Goal: Entertainment & Leisure: Consume media (video, audio)

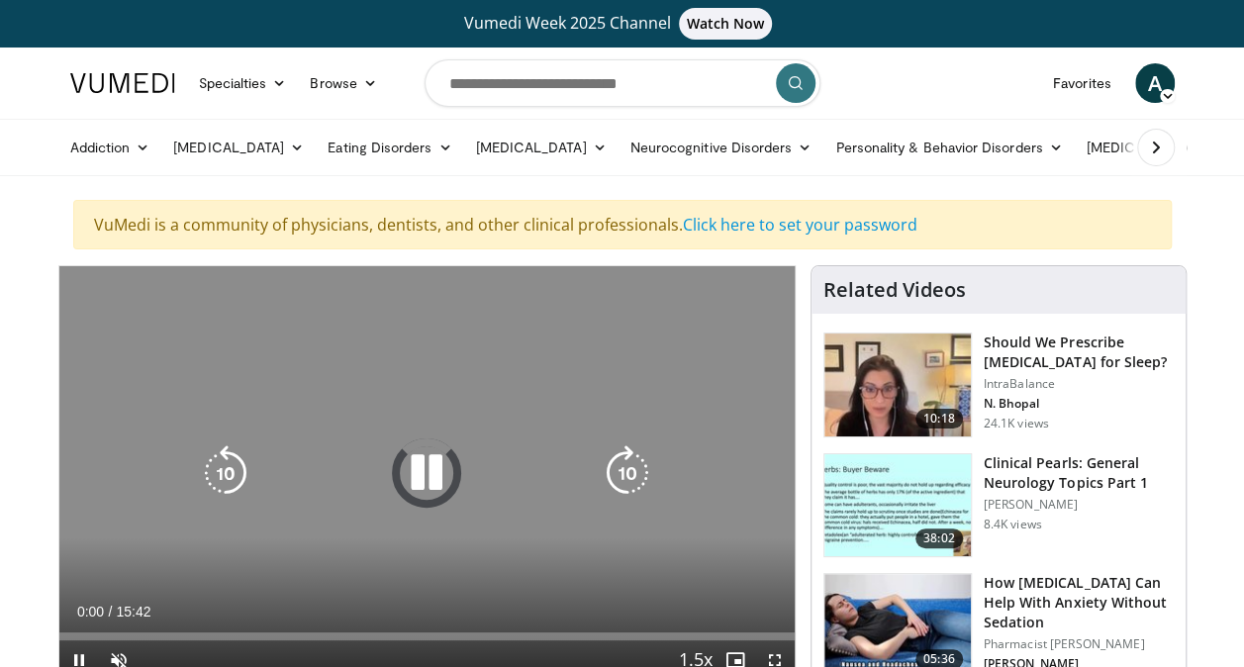
scroll to position [99, 0]
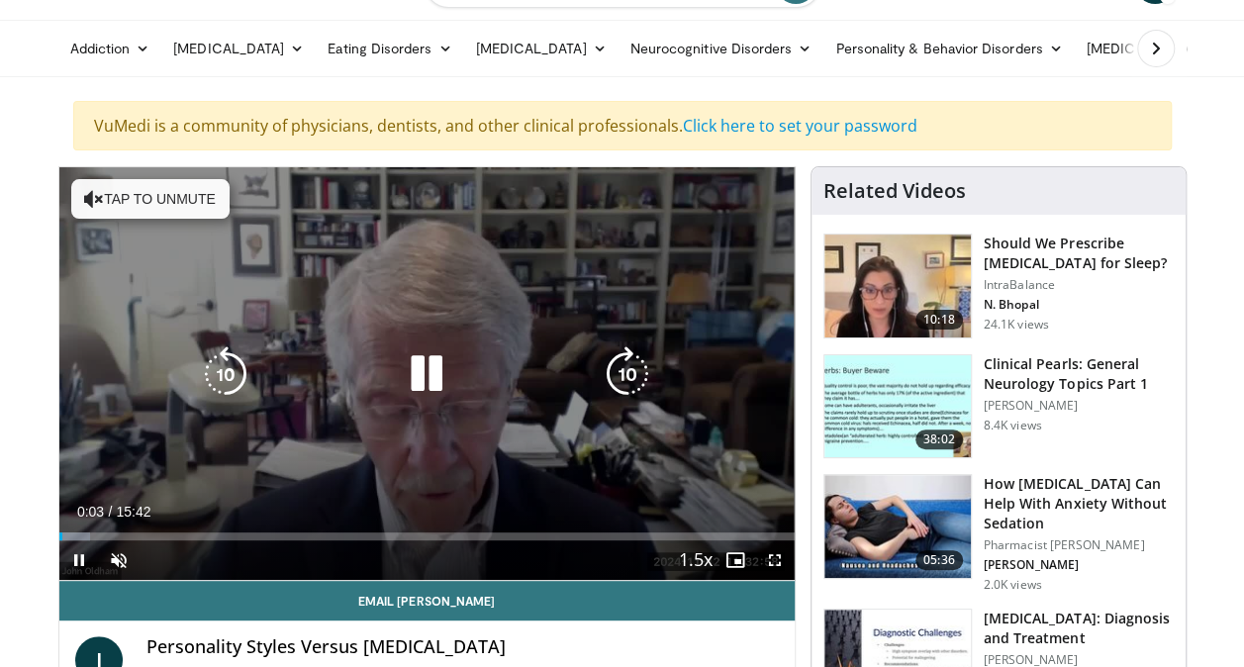
click at [121, 180] on button "Tap to unmute" at bounding box center [150, 199] width 158 height 40
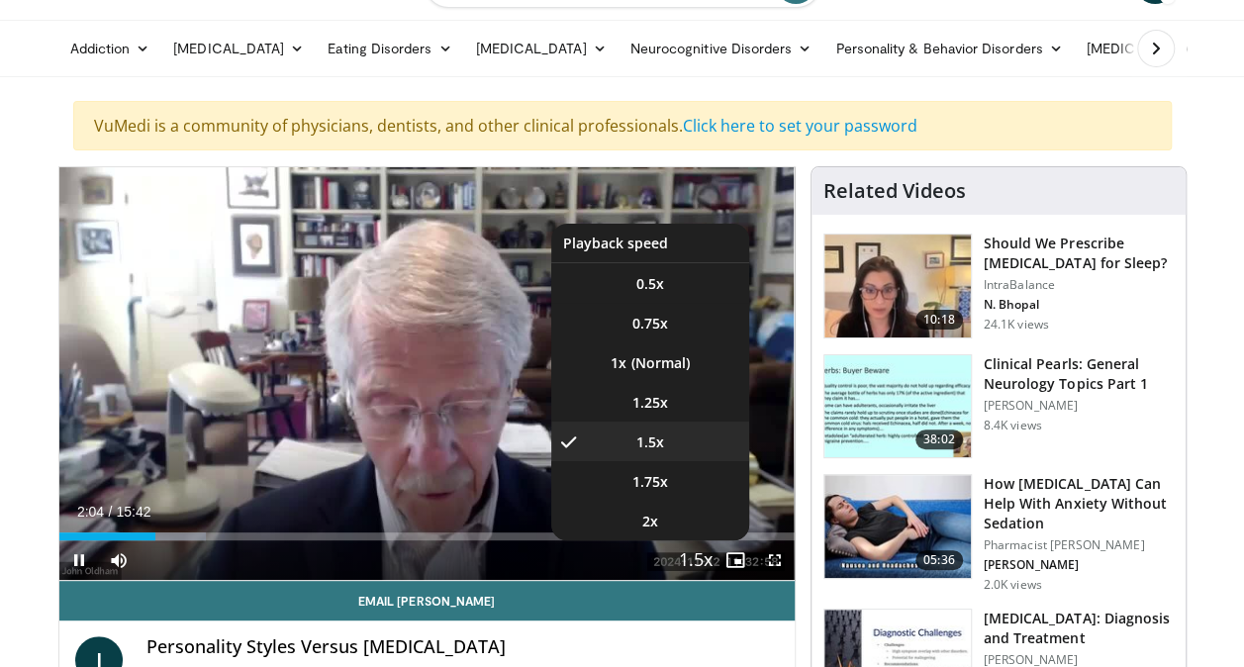
click at [695, 562] on span "Video Player" at bounding box center [696, 561] width 28 height 40
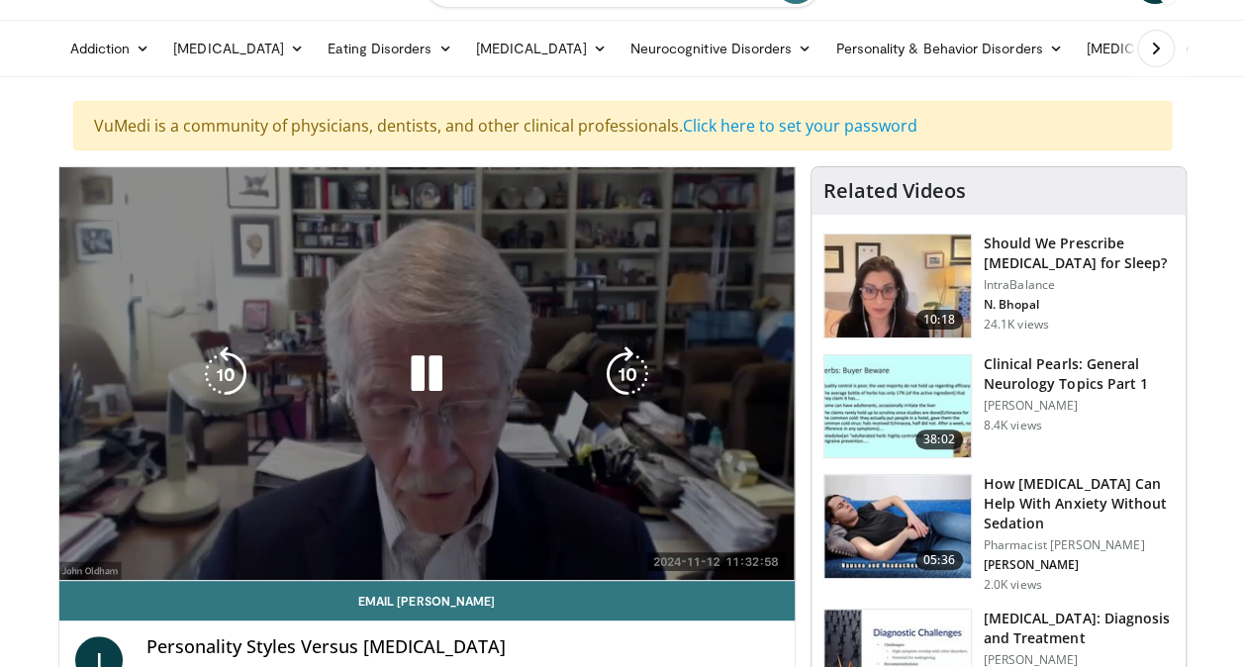
click at [695, 562] on div "10 seconds Tap to unmute" at bounding box center [426, 373] width 735 height 413
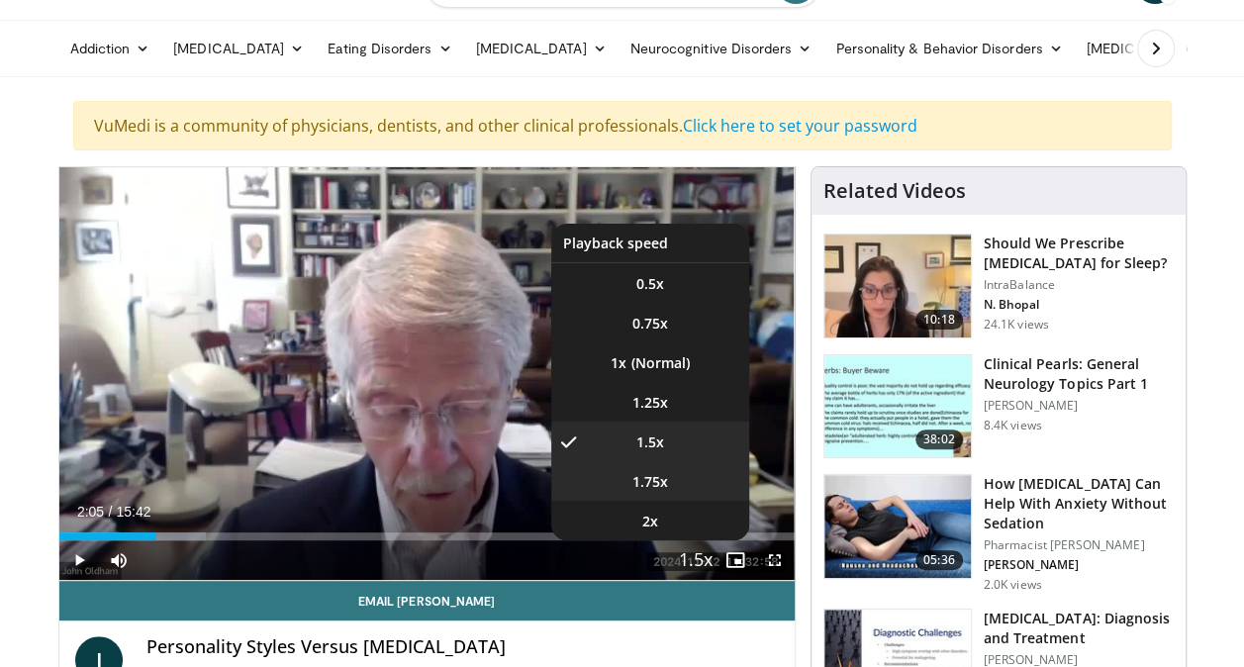
click at [639, 480] on span "1.75x" at bounding box center [650, 482] width 36 height 20
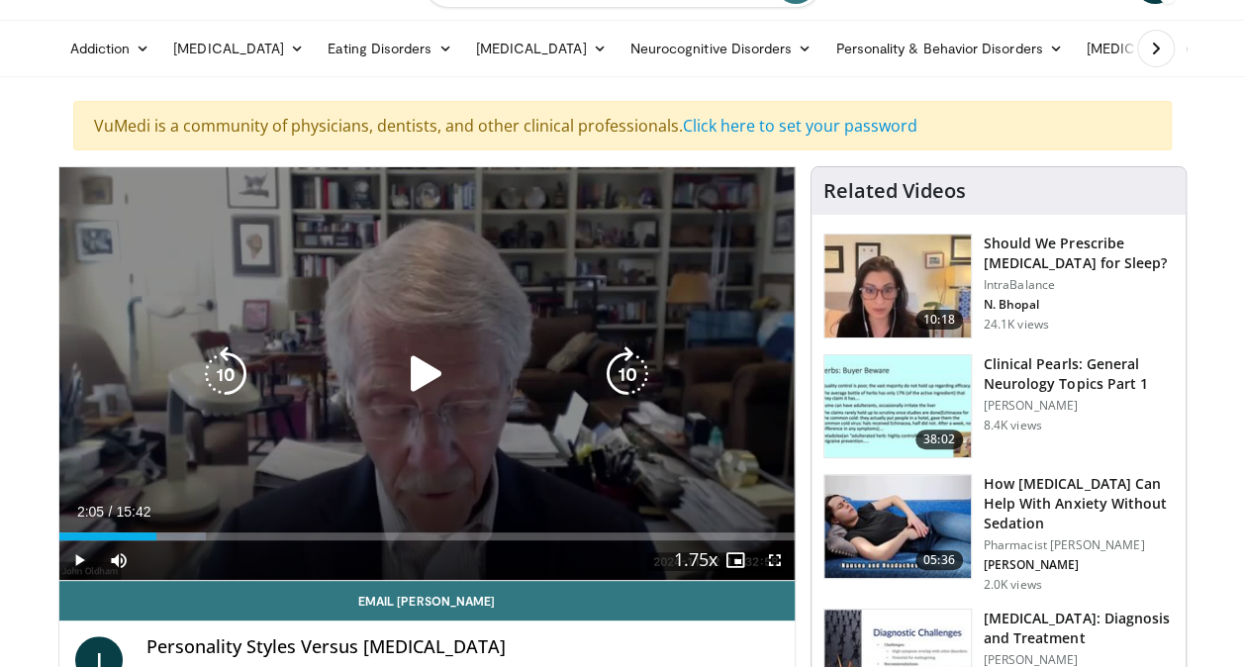
click at [416, 369] on icon "Video Player" at bounding box center [426, 373] width 55 height 55
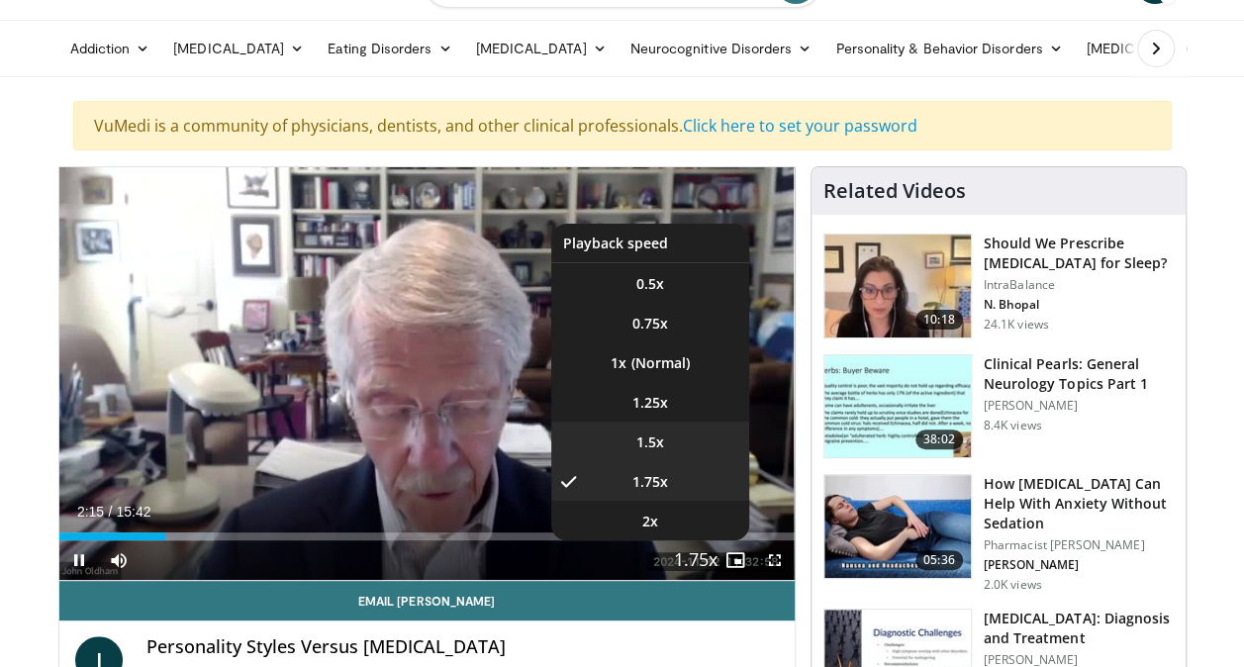
click at [680, 452] on li "1.5x" at bounding box center [650, 441] width 198 height 40
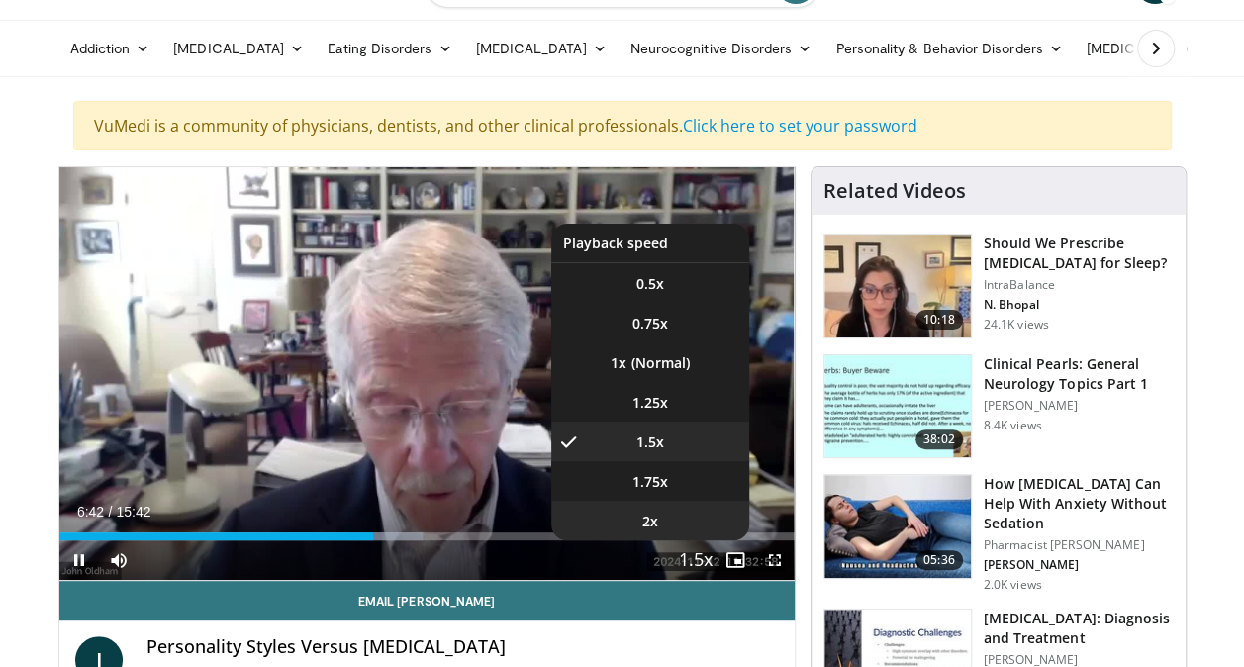
click at [657, 514] on li "2x" at bounding box center [650, 521] width 198 height 40
click at [678, 486] on li "1.75x" at bounding box center [650, 481] width 198 height 40
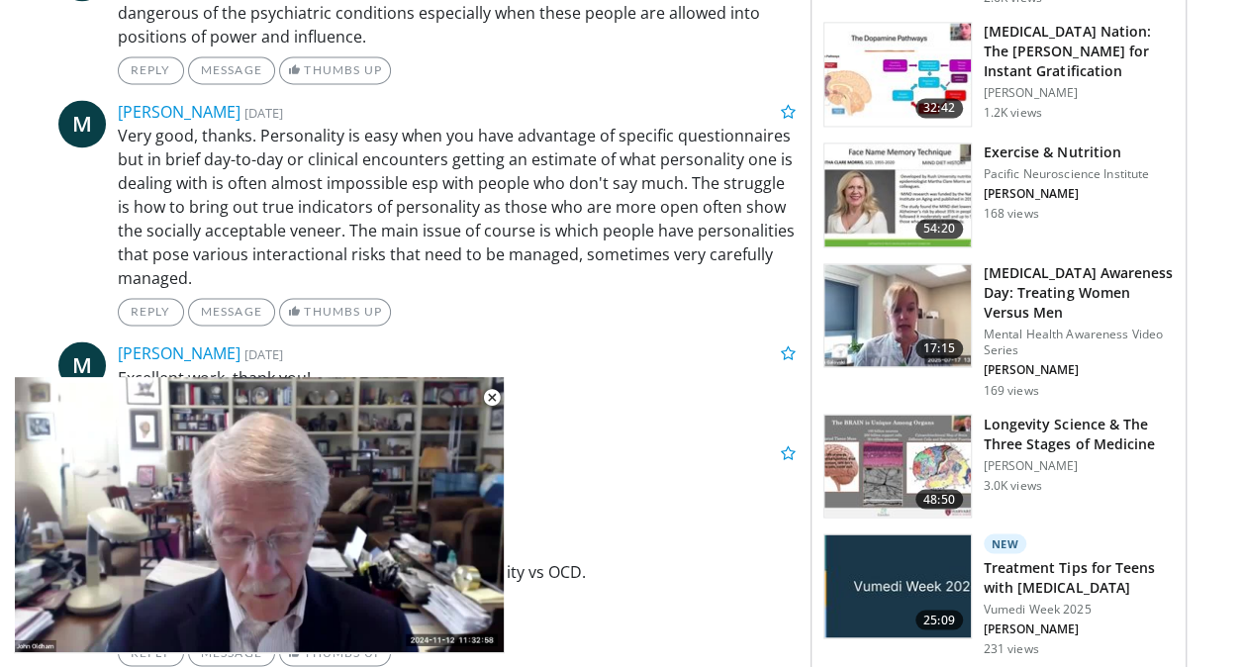
scroll to position [1583, 0]
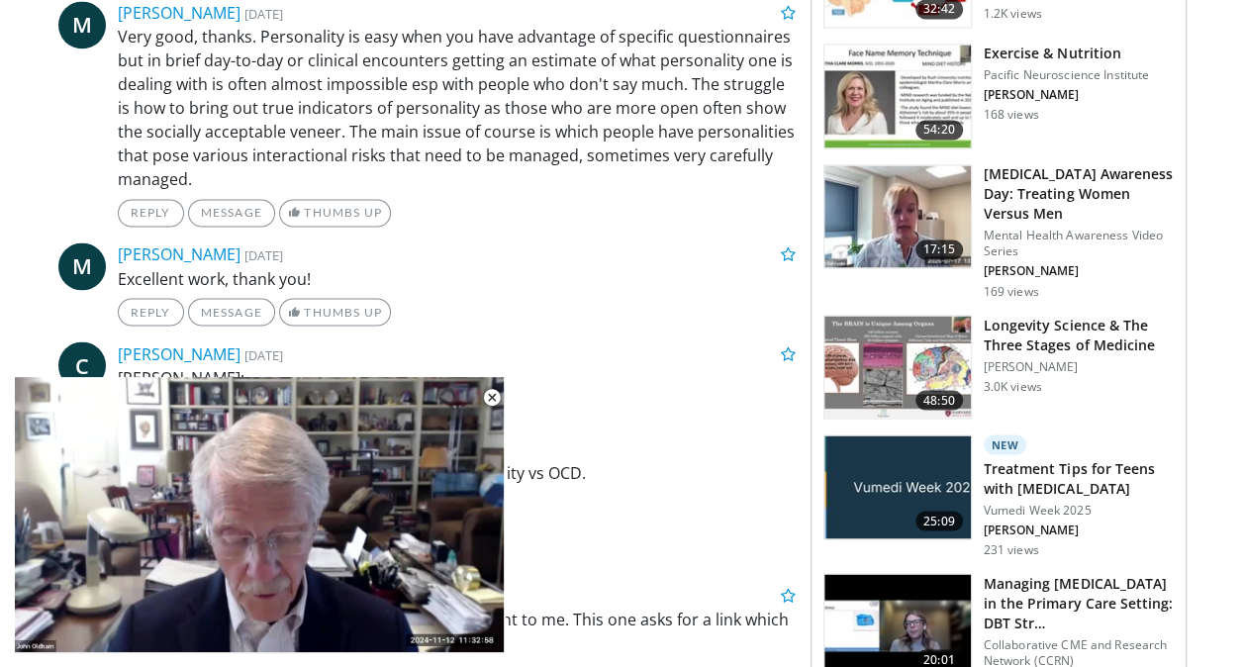
click at [1012, 458] on h3 "Treatment Tips for Teens with [MEDICAL_DATA]" at bounding box center [1078, 478] width 190 height 40
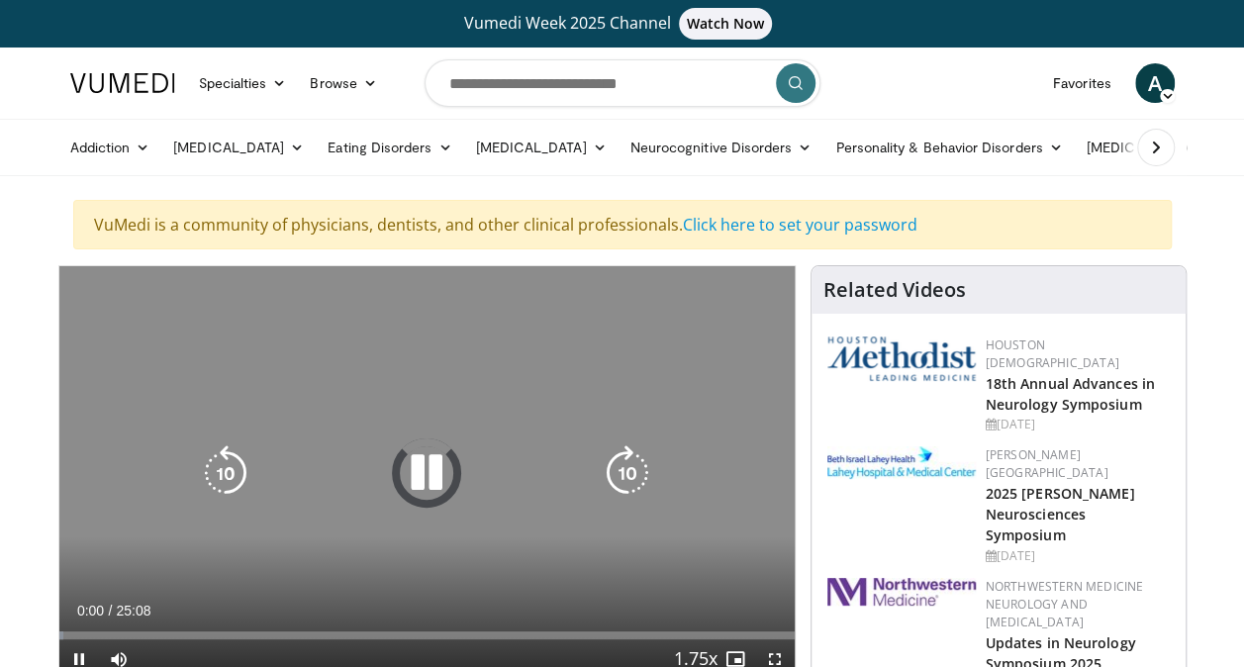
scroll to position [99, 0]
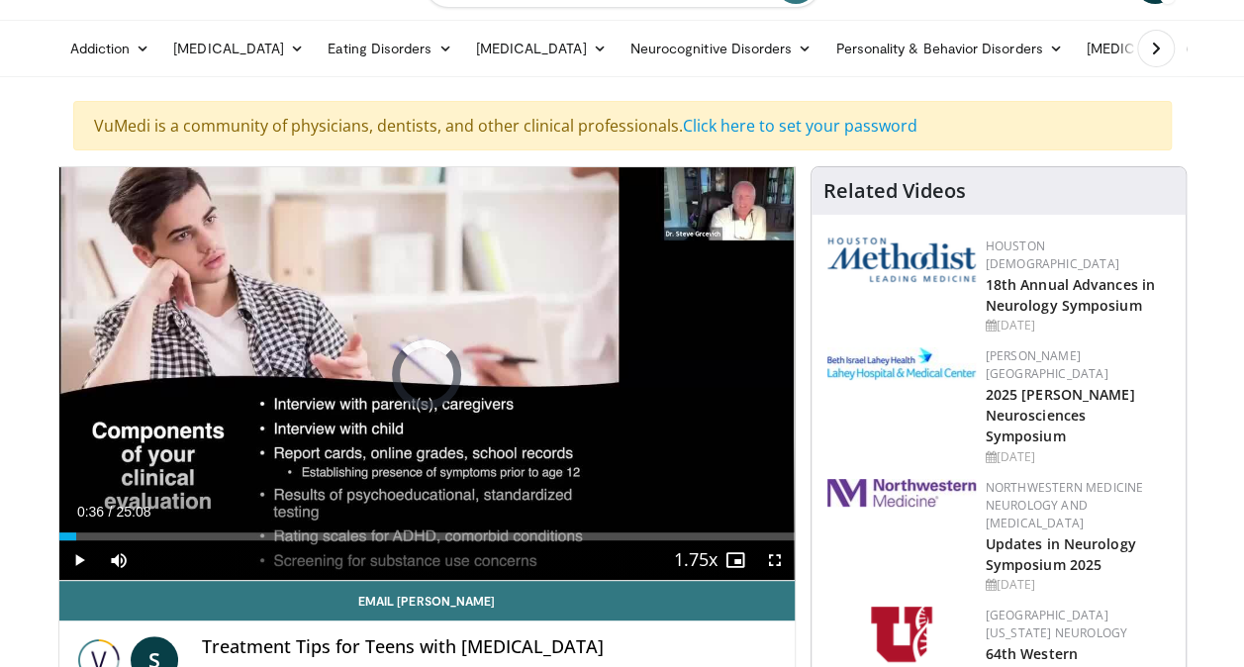
drag, startPoint x: 66, startPoint y: 531, endPoint x: 501, endPoint y: 544, distance: 434.5
click at [501, 544] on div "Current Time 0:36 / Duration 25:08 Play Skip Backward Skip Forward Mute Loaded …" at bounding box center [426, 560] width 735 height 40
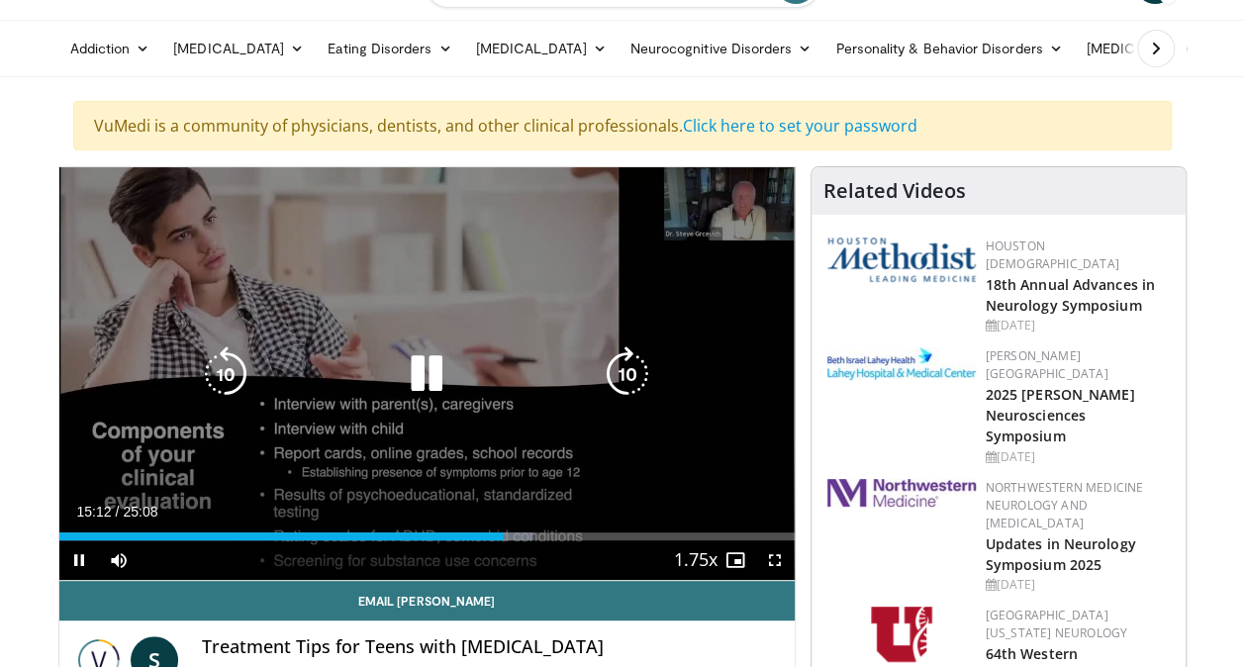
click at [611, 396] on icon "Video Player" at bounding box center [627, 373] width 55 height 55
click at [612, 387] on icon "Video Player" at bounding box center [627, 373] width 55 height 55
click at [614, 382] on icon "Video Player" at bounding box center [627, 373] width 55 height 55
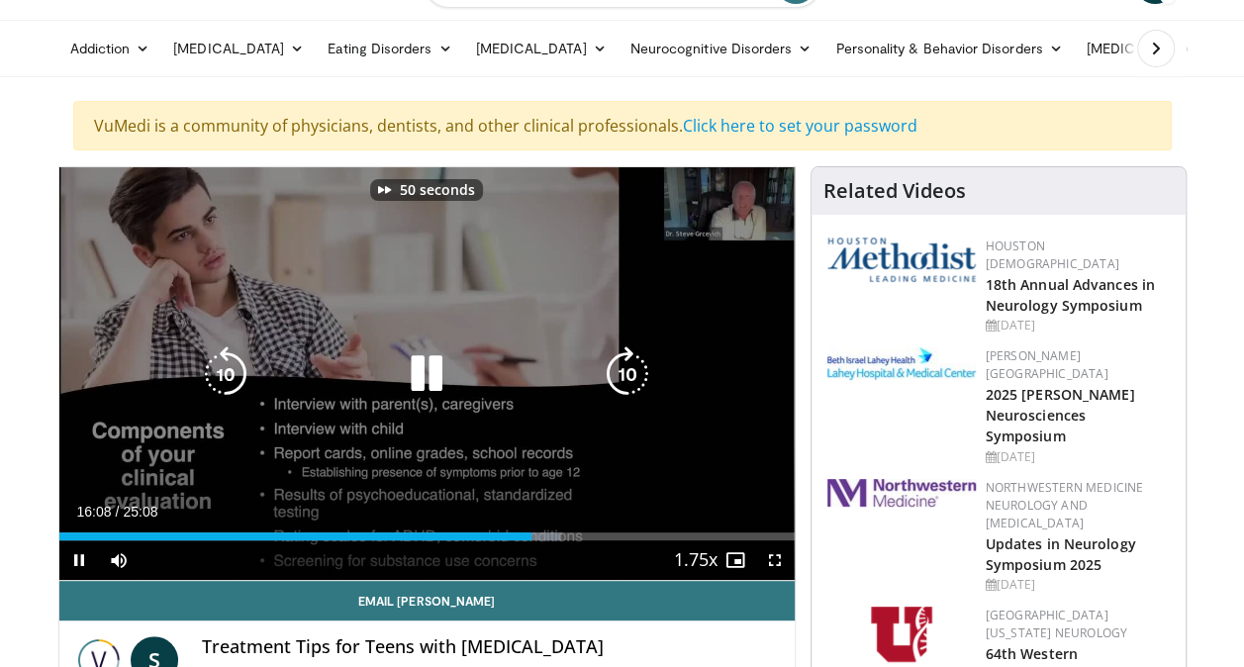
click at [614, 382] on icon "Video Player" at bounding box center [627, 373] width 55 height 55
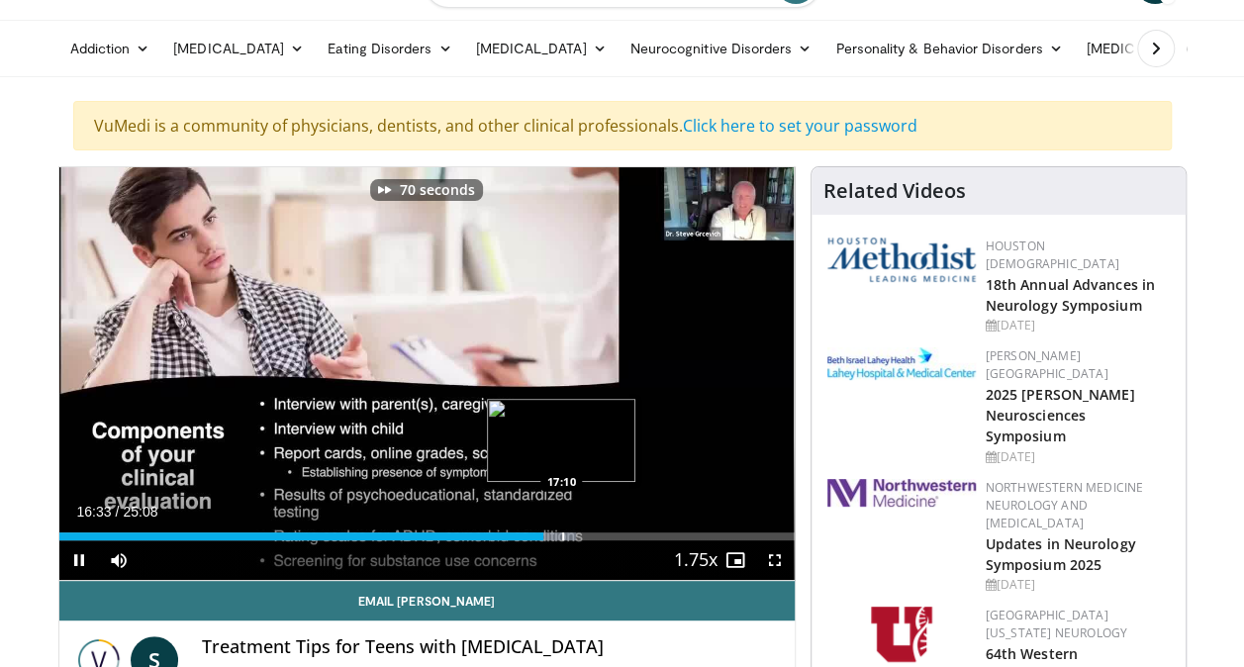
click at [562, 535] on div "Progress Bar" at bounding box center [563, 536] width 2 height 8
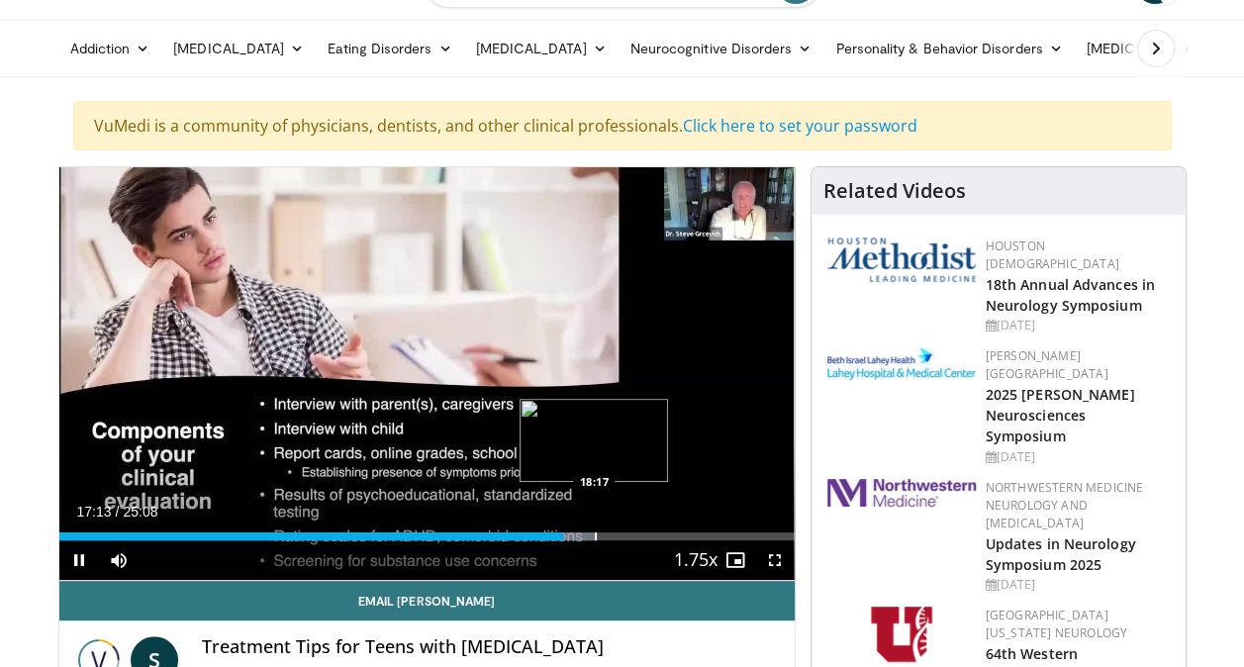
click at [595, 535] on div "Progress Bar" at bounding box center [596, 536] width 2 height 8
click at [614, 536] on div "Progress Bar" at bounding box center [615, 536] width 2 height 8
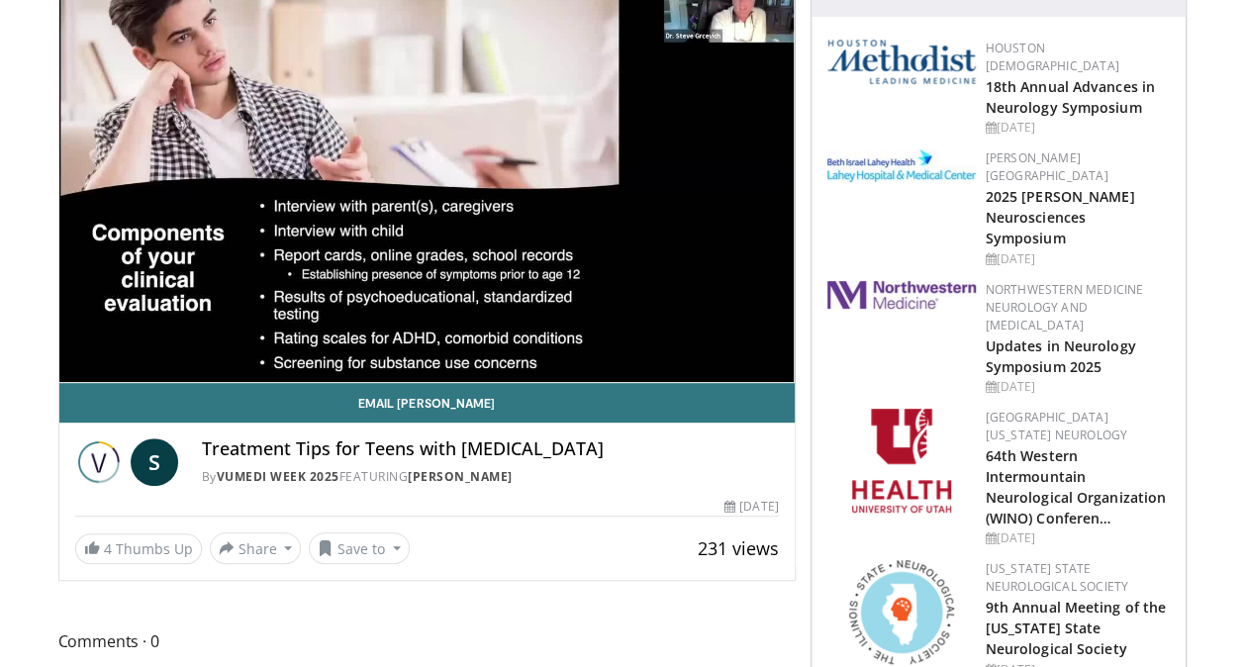
scroll to position [198, 0]
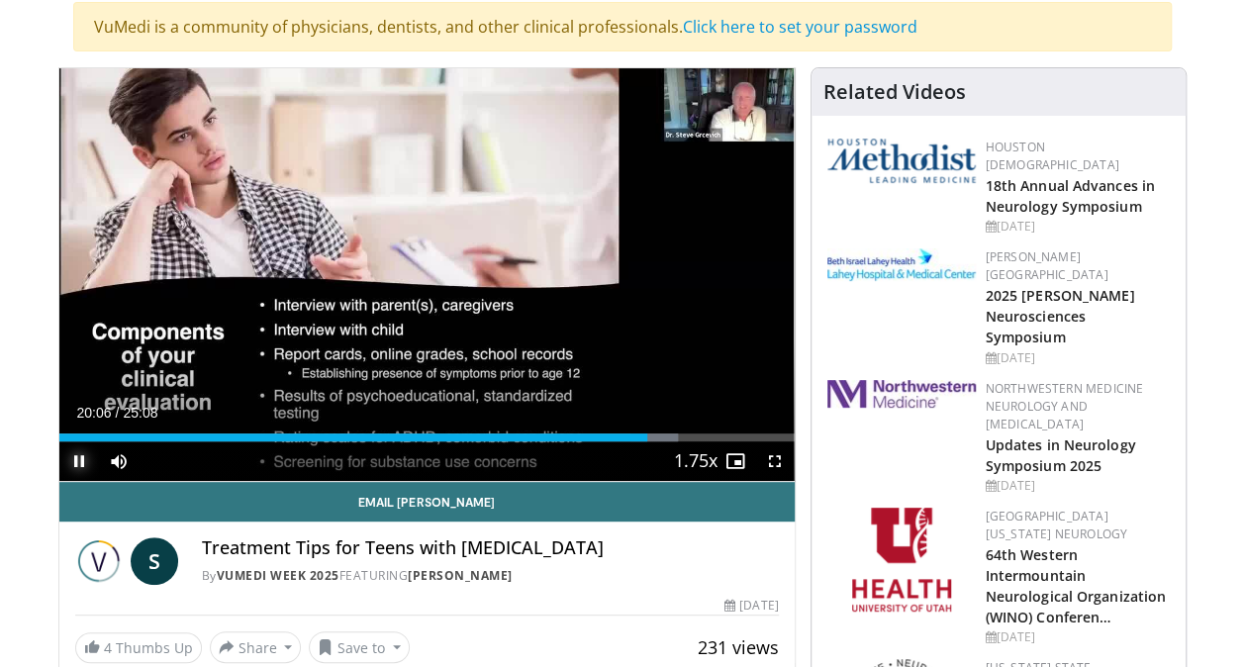
click at [77, 458] on span "Video Player" at bounding box center [79, 461] width 40 height 40
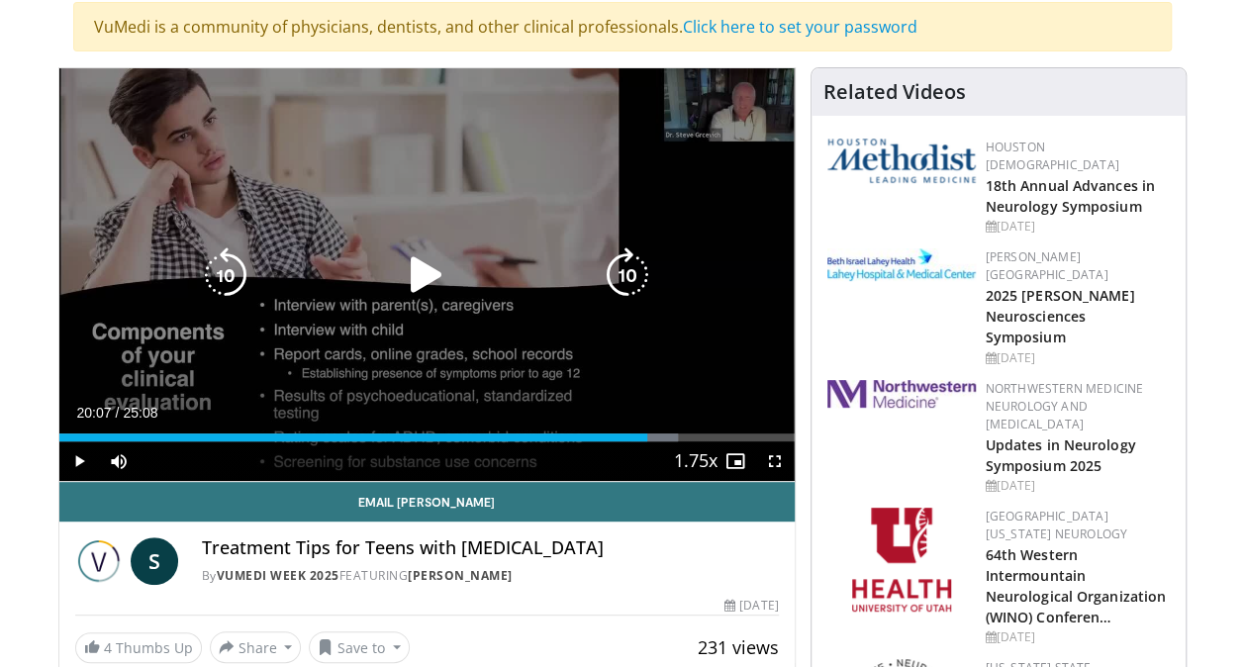
click at [427, 279] on icon "Video Player" at bounding box center [426, 274] width 55 height 55
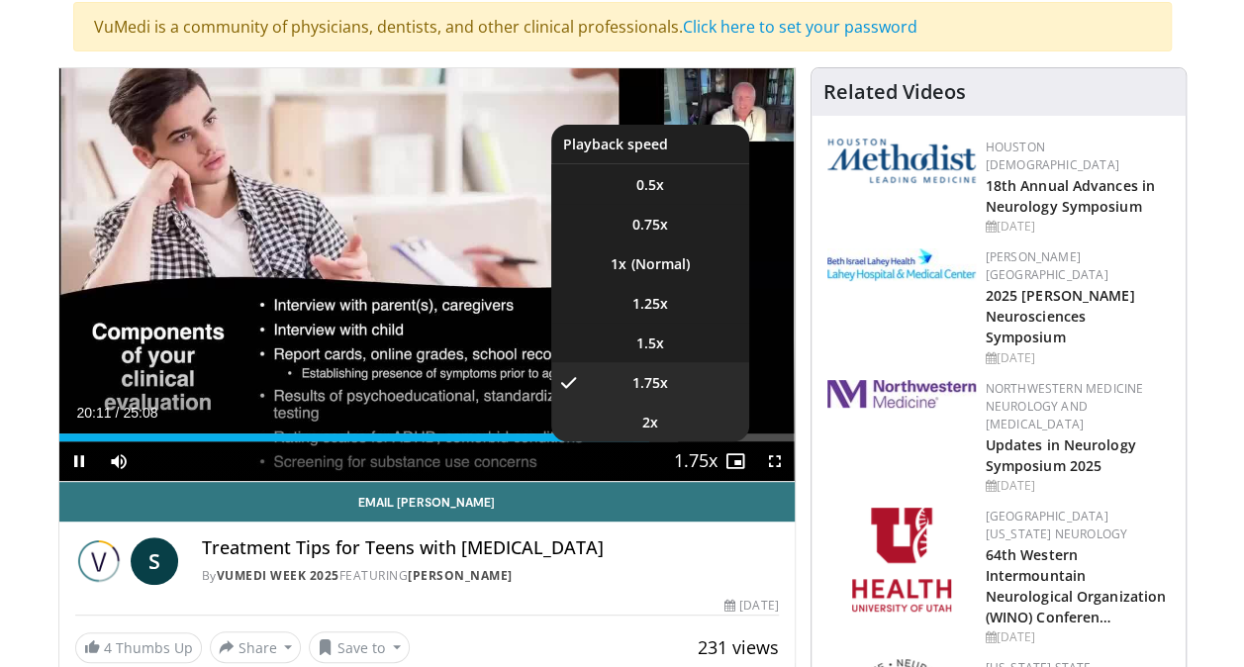
click at [655, 421] on span "2x" at bounding box center [650, 423] width 16 height 20
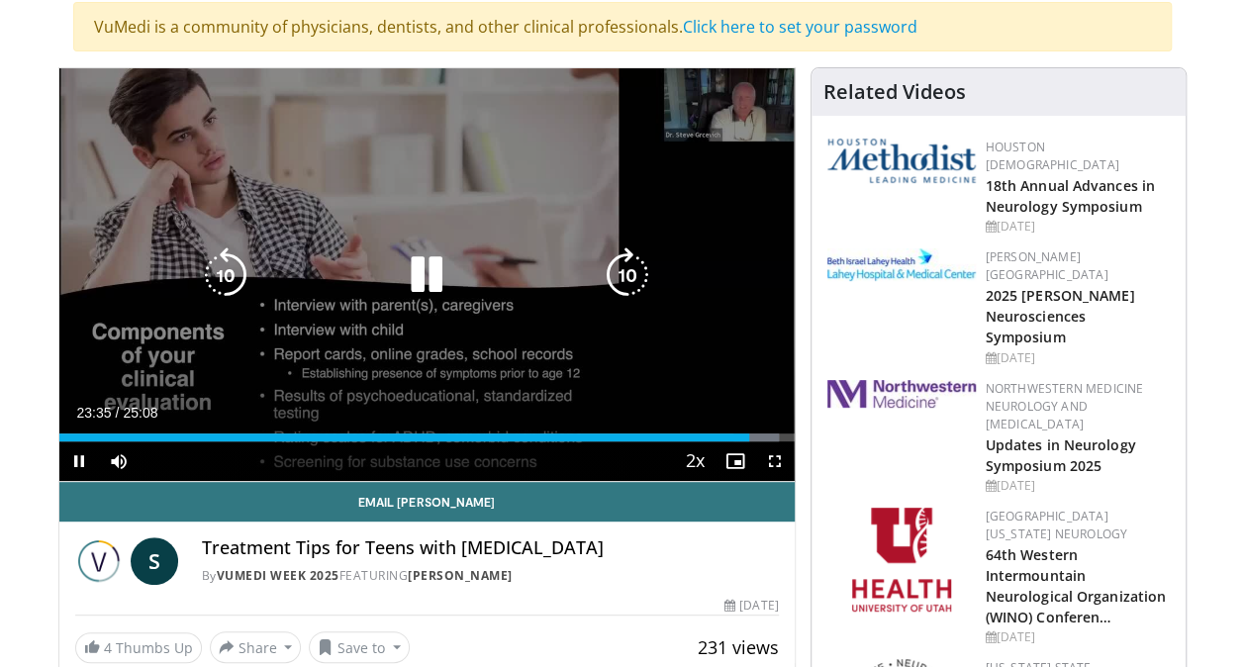
click at [206, 280] on icon "Video Player" at bounding box center [225, 274] width 55 height 55
click at [214, 279] on icon "Video Player" at bounding box center [225, 274] width 55 height 55
click at [222, 273] on icon "Video Player" at bounding box center [225, 274] width 55 height 55
click at [233, 275] on icon "Video Player" at bounding box center [225, 274] width 55 height 55
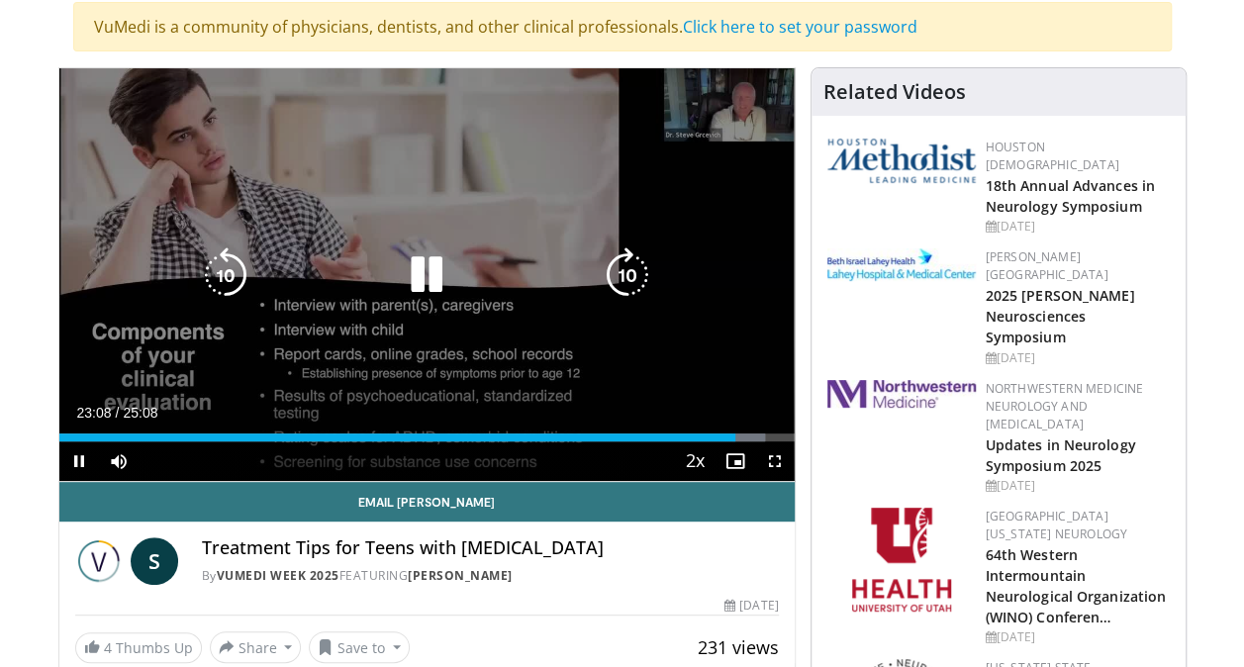
click at [225, 265] on icon "Video Player" at bounding box center [225, 274] width 55 height 55
click at [438, 269] on icon "Video Player" at bounding box center [426, 274] width 55 height 55
